Goal: Information Seeking & Learning: Learn about a topic

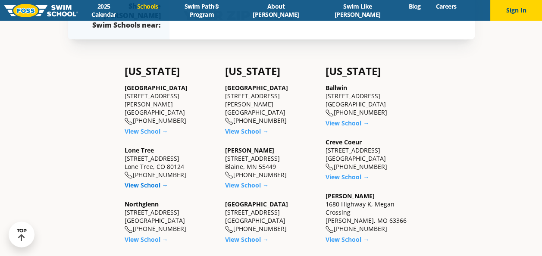
click at [144, 181] on link "View School →" at bounding box center [147, 185] width 44 height 8
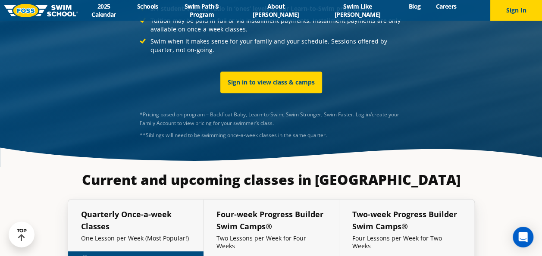
scroll to position [1807, 0]
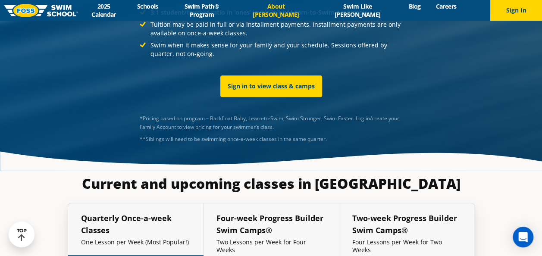
click at [293, 8] on link "About [PERSON_NAME]" at bounding box center [276, 10] width 76 height 16
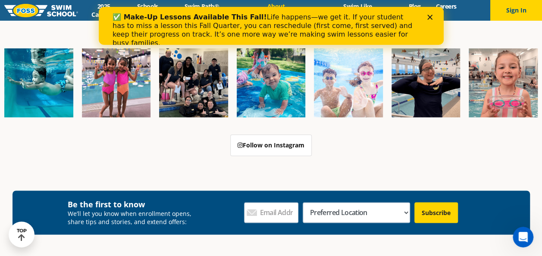
click at [433, 16] on div "Close" at bounding box center [431, 17] width 9 height 5
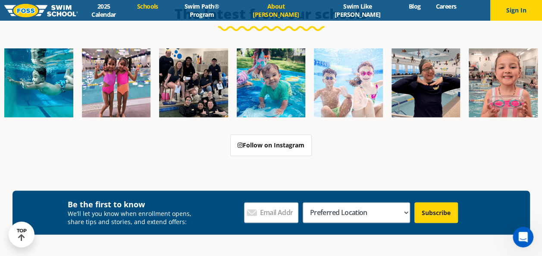
click at [166, 7] on link "Schools" at bounding box center [147, 6] width 36 height 8
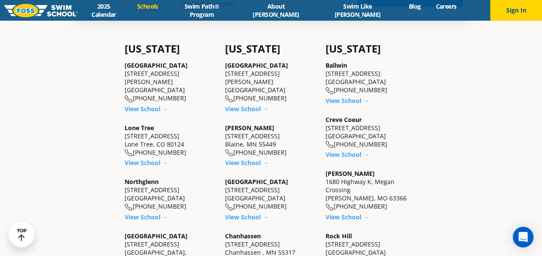
scroll to position [232, 0]
click at [145, 159] on link "View School →" at bounding box center [147, 163] width 44 height 8
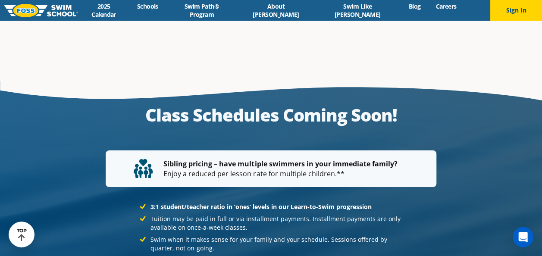
scroll to position [1612, 0]
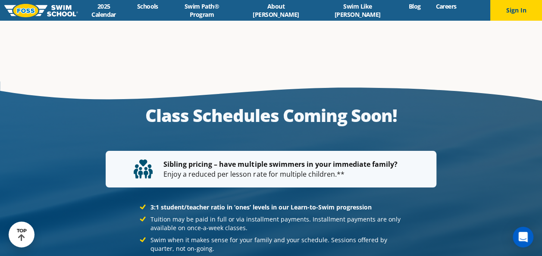
click at [303, 160] on p "Sibling pricing – have multiple swimmers in your immediate family? Enjoy a redu…" at bounding box center [271, 169] width 275 height 19
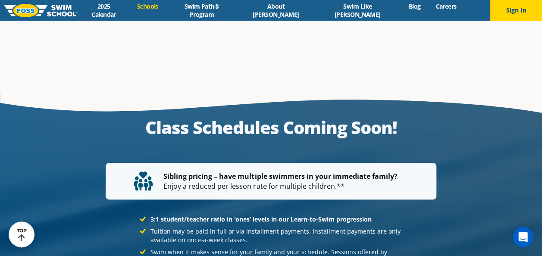
click at [166, 8] on link "Schools" at bounding box center [147, 6] width 36 height 8
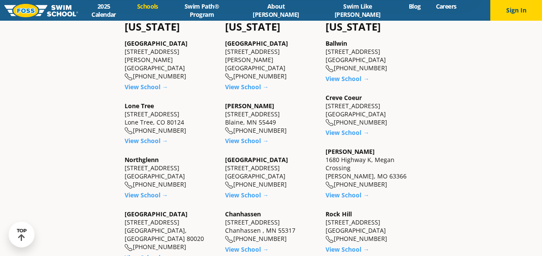
scroll to position [257, 0]
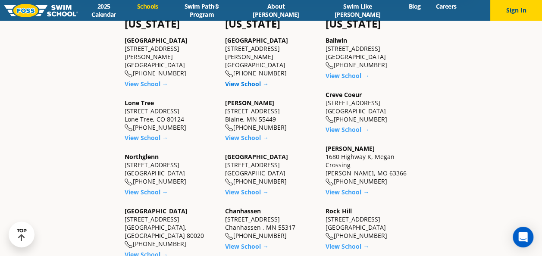
click at [248, 80] on link "View School →" at bounding box center [247, 84] width 44 height 8
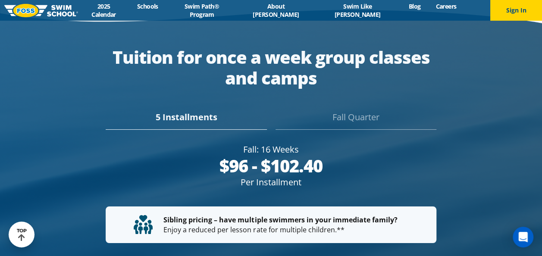
scroll to position [1558, 0]
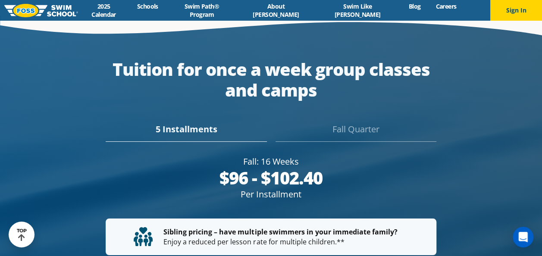
click at [348, 123] on div "Fall Quarter" at bounding box center [356, 132] width 161 height 19
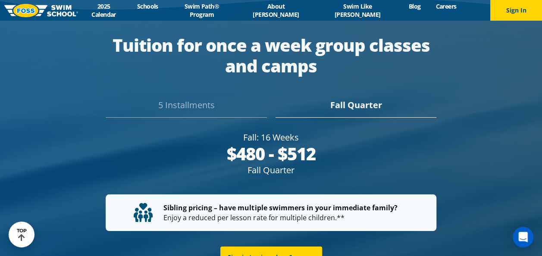
click at [210, 104] on div "5 Installments" at bounding box center [186, 108] width 161 height 19
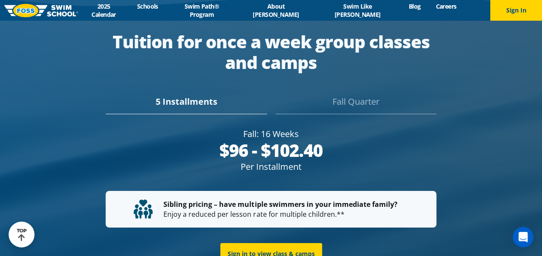
scroll to position [1512, 0]
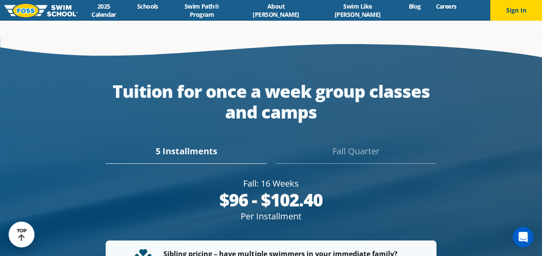
click at [346, 145] on div "Fall Quarter" at bounding box center [356, 154] width 161 height 19
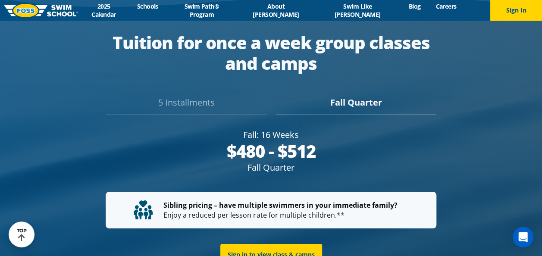
scroll to position [1573, 0]
